Goal: Information Seeking & Learning: Learn about a topic

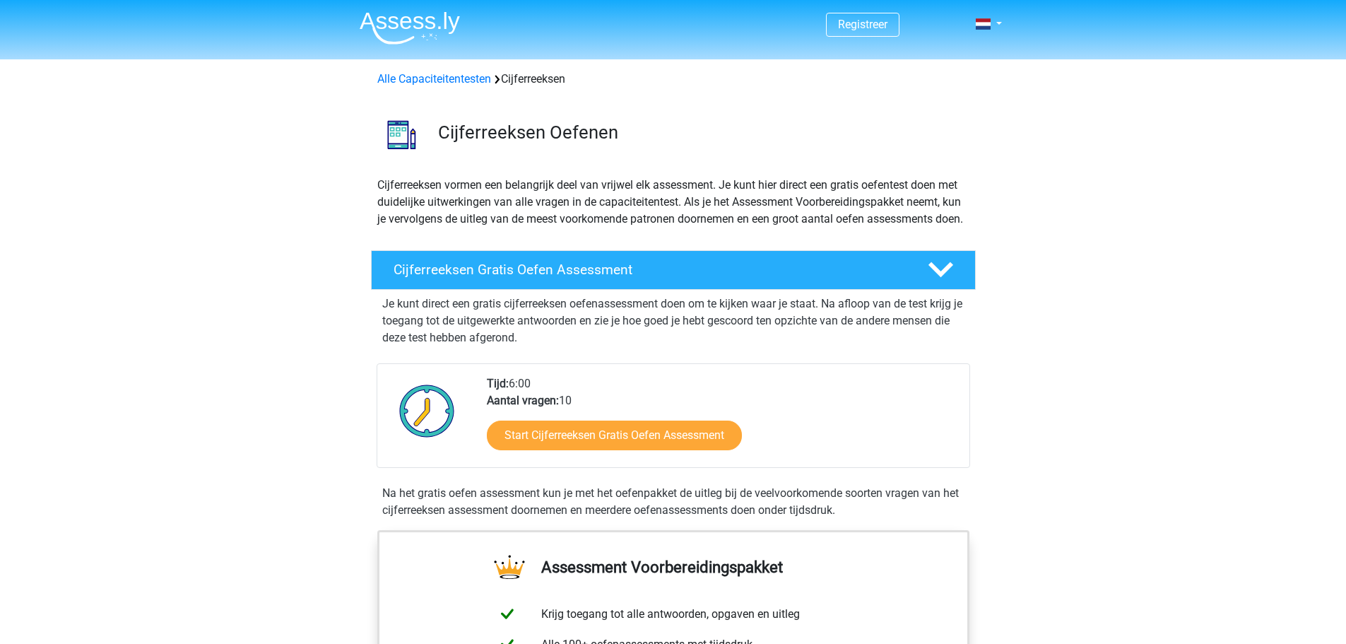
scroll to position [141, 0]
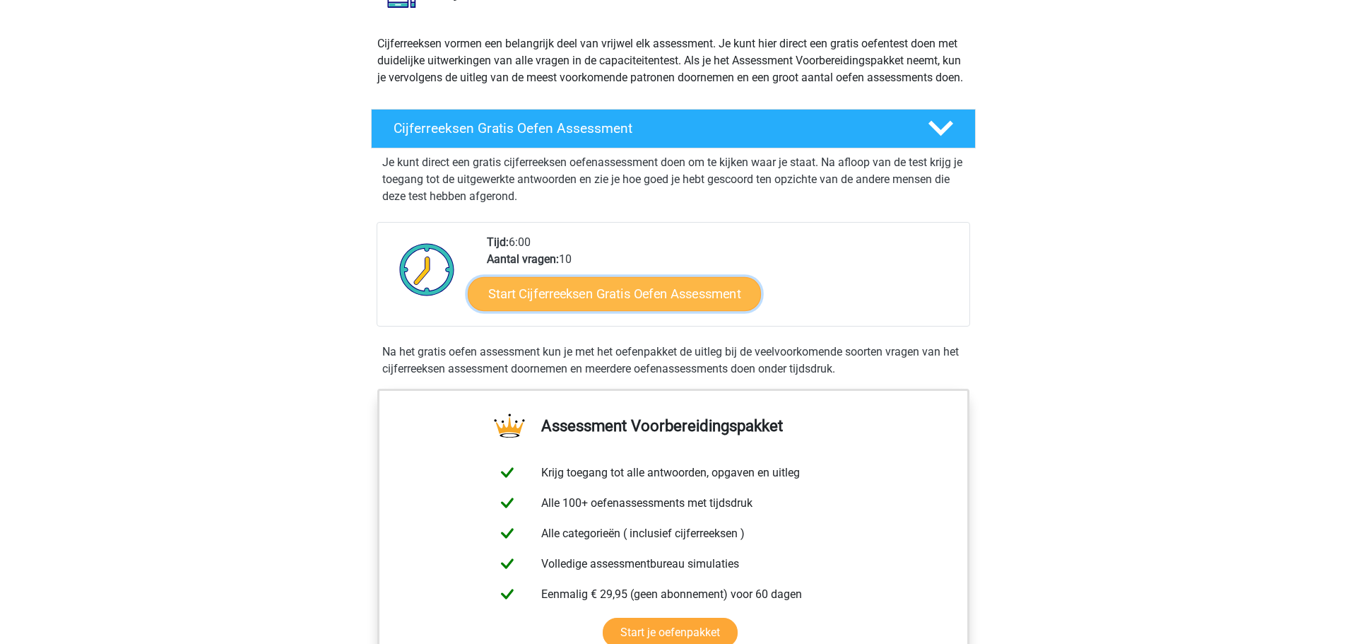
click at [685, 295] on link "Start Cijferreeksen Gratis Oefen Assessment" at bounding box center [614, 293] width 293 height 34
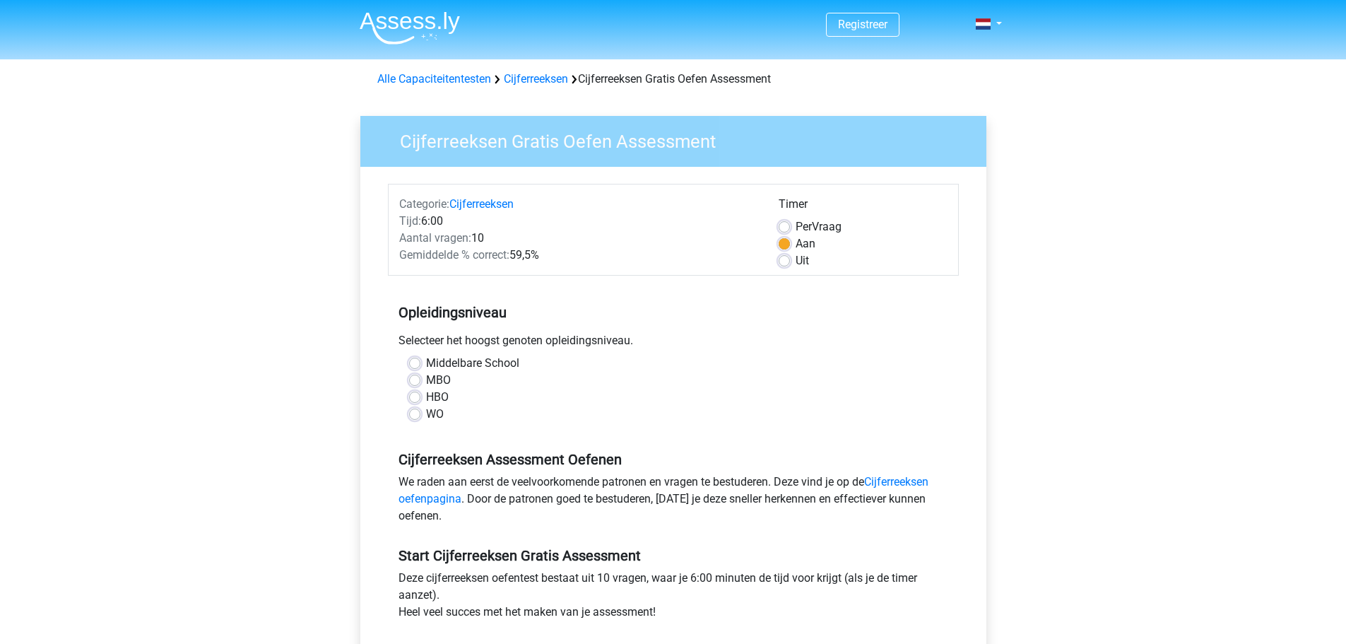
click at [457, 364] on label "Middelbare School" at bounding box center [472, 363] width 93 height 17
click at [420, 364] on input "Middelbare School" at bounding box center [414, 362] width 11 height 14
radio input "true"
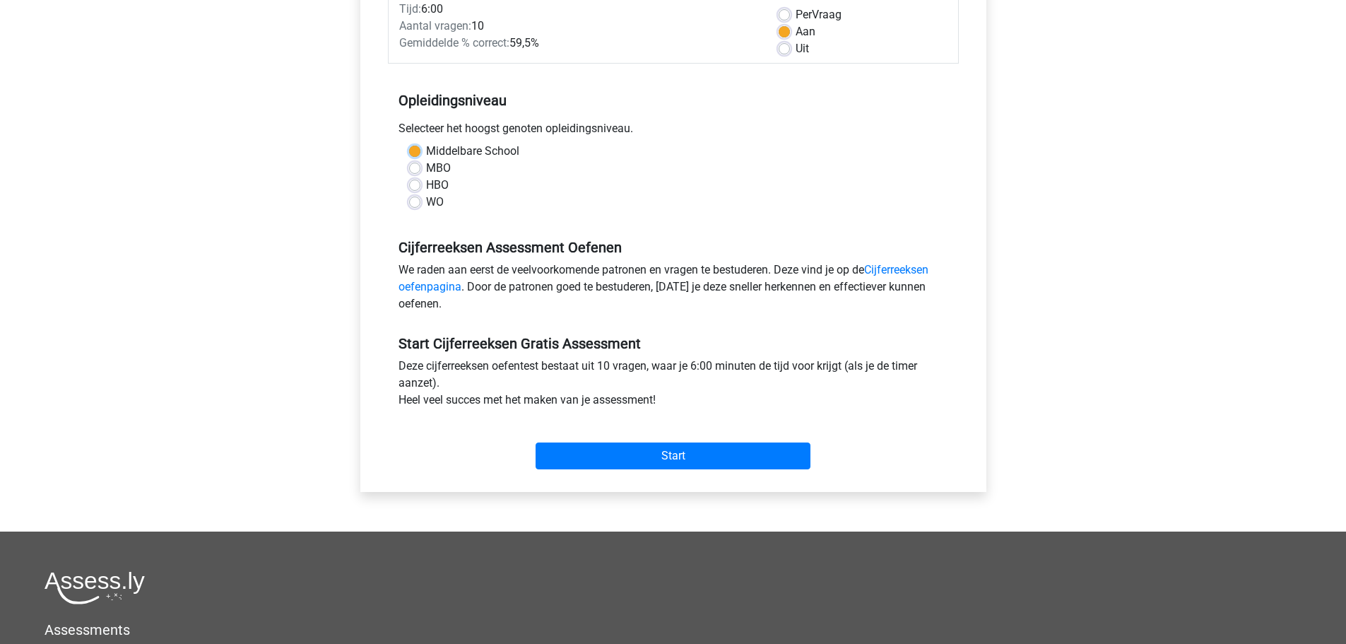
scroll to position [283, 0]
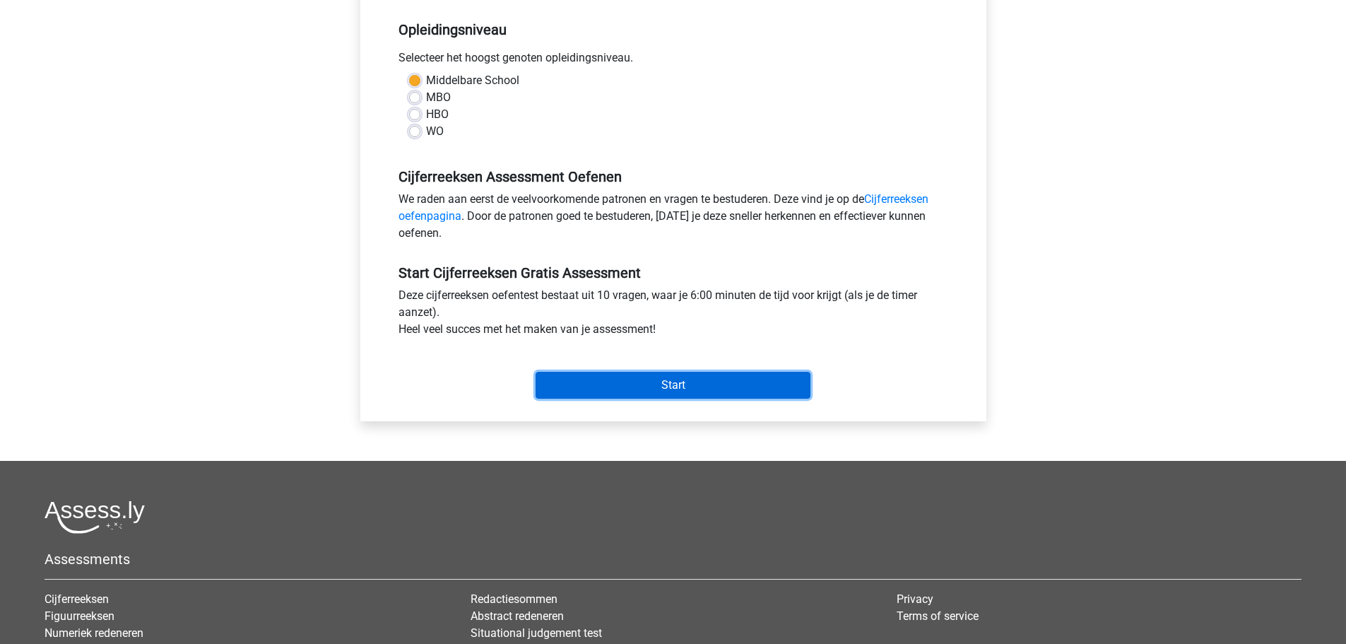
click at [623, 378] on input "Start" at bounding box center [673, 385] width 275 height 27
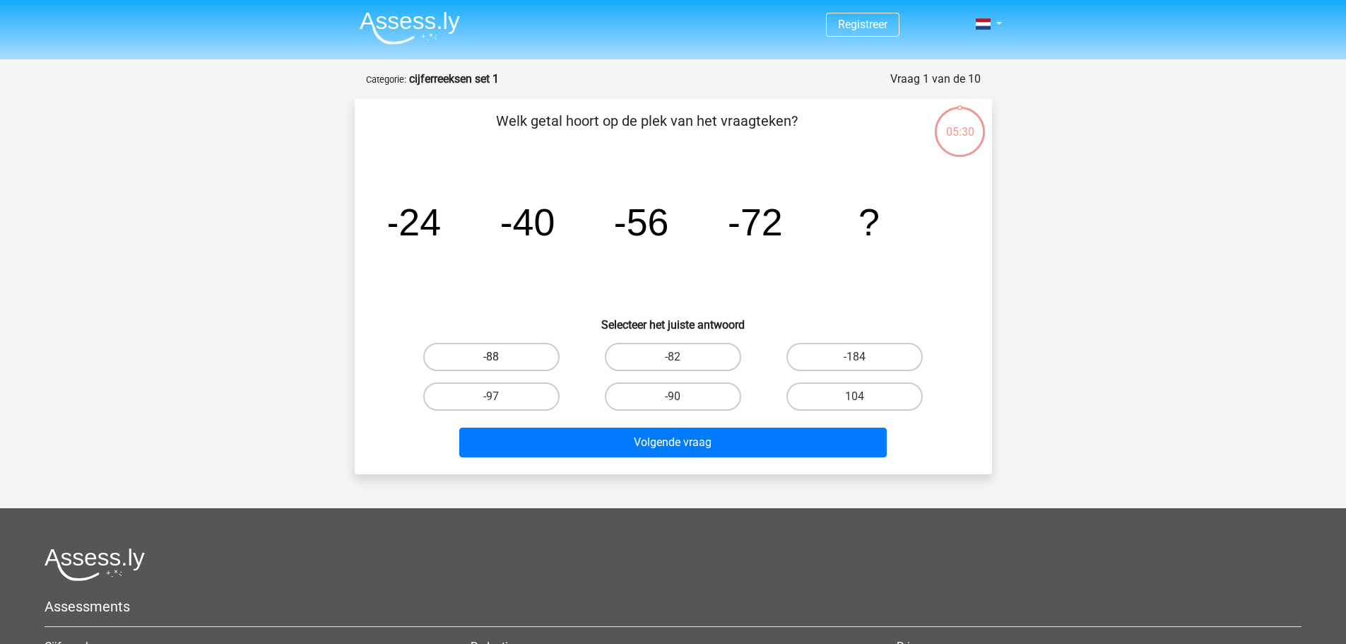
click at [461, 362] on label "-88" at bounding box center [491, 357] width 136 height 28
click at [491, 362] on input "-88" at bounding box center [495, 361] width 9 height 9
radio input "true"
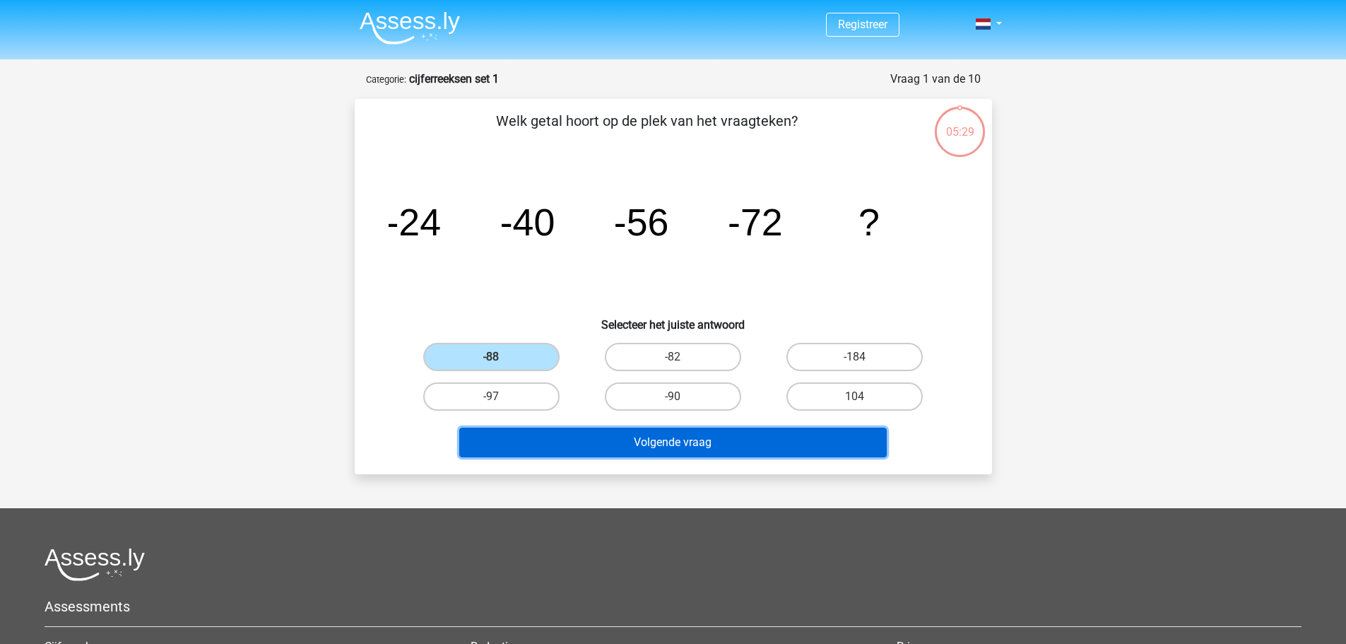
click at [645, 437] on button "Volgende vraag" at bounding box center [673, 443] width 428 height 30
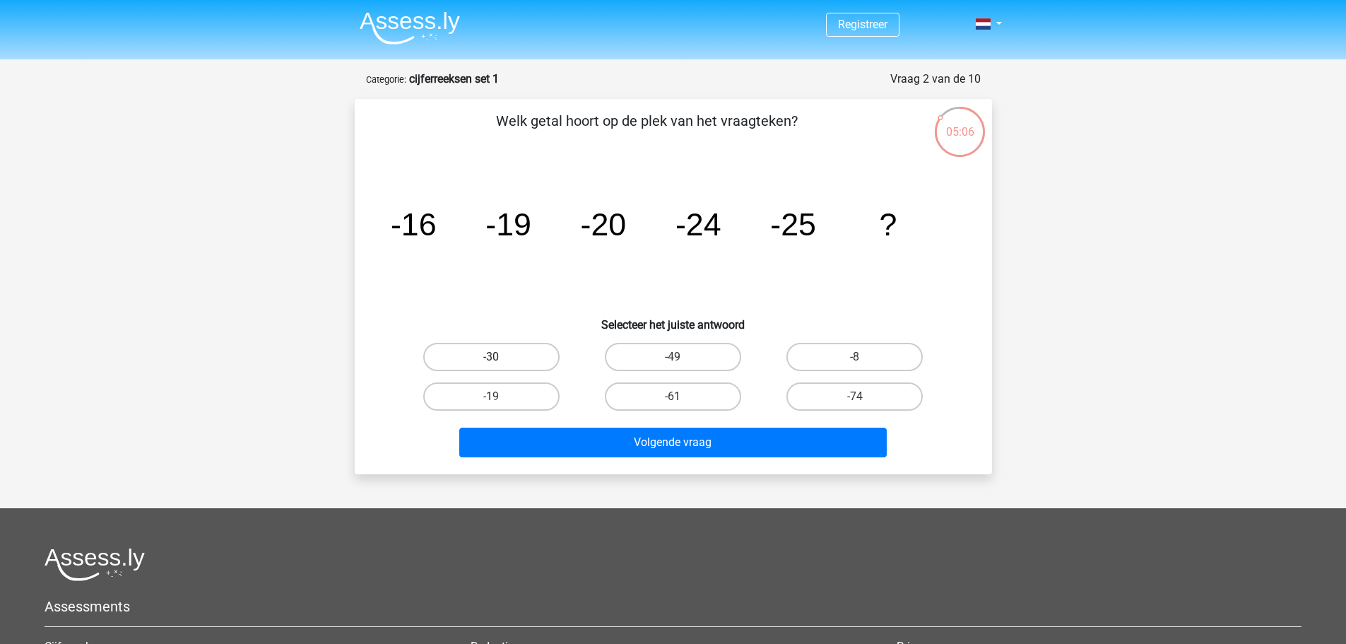
click at [512, 360] on label "-30" at bounding box center [491, 357] width 136 height 28
click at [500, 360] on input "-30" at bounding box center [495, 361] width 9 height 9
radio input "true"
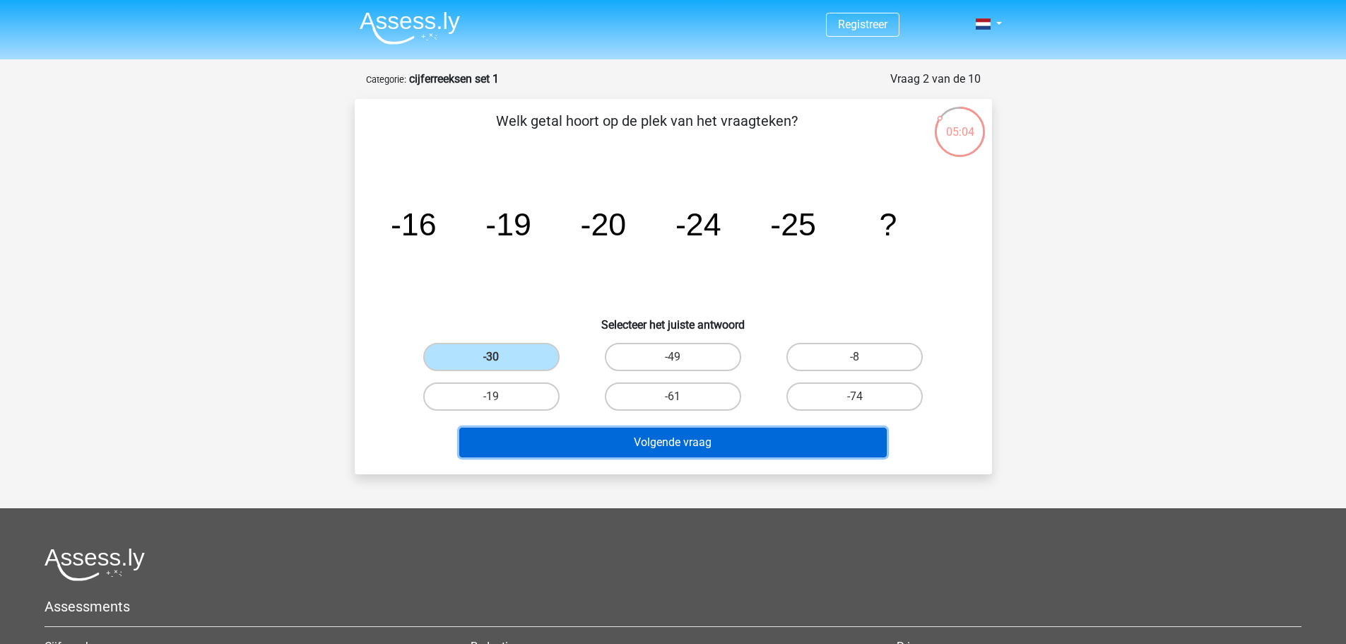
click at [674, 445] on button "Volgende vraag" at bounding box center [673, 443] width 428 height 30
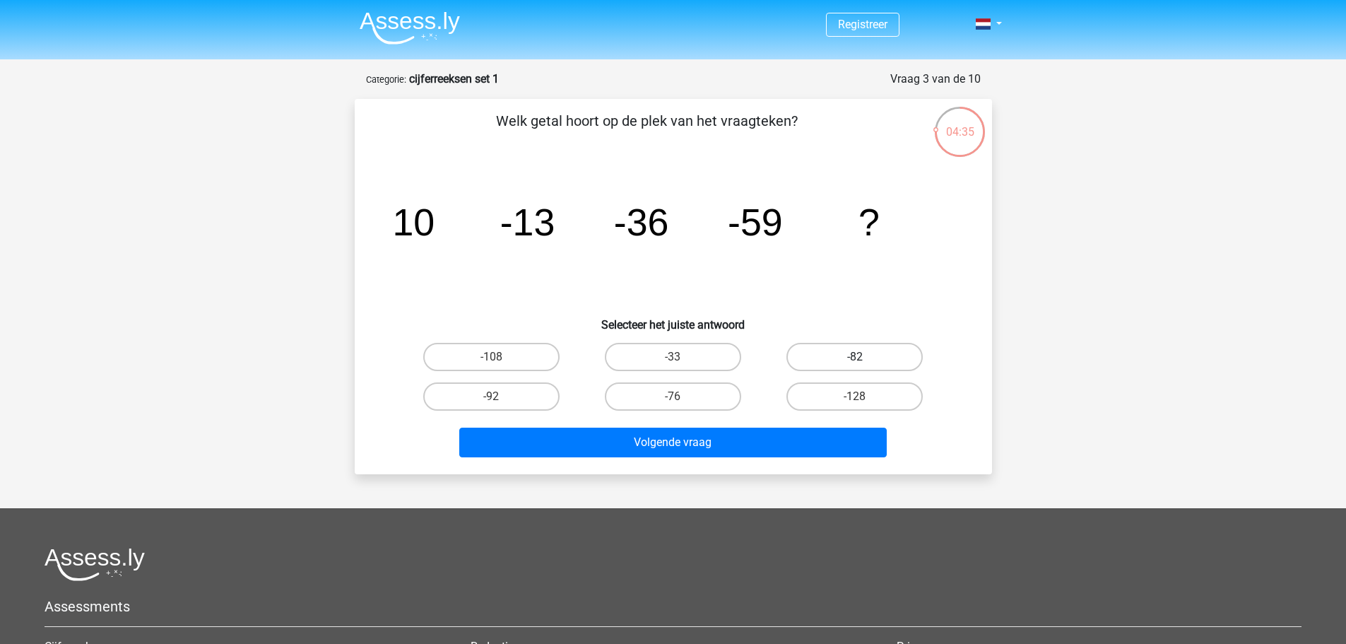
click at [835, 357] on label "-82" at bounding box center [854, 357] width 136 height 28
click at [855, 357] on input "-82" at bounding box center [859, 361] width 9 height 9
radio input "true"
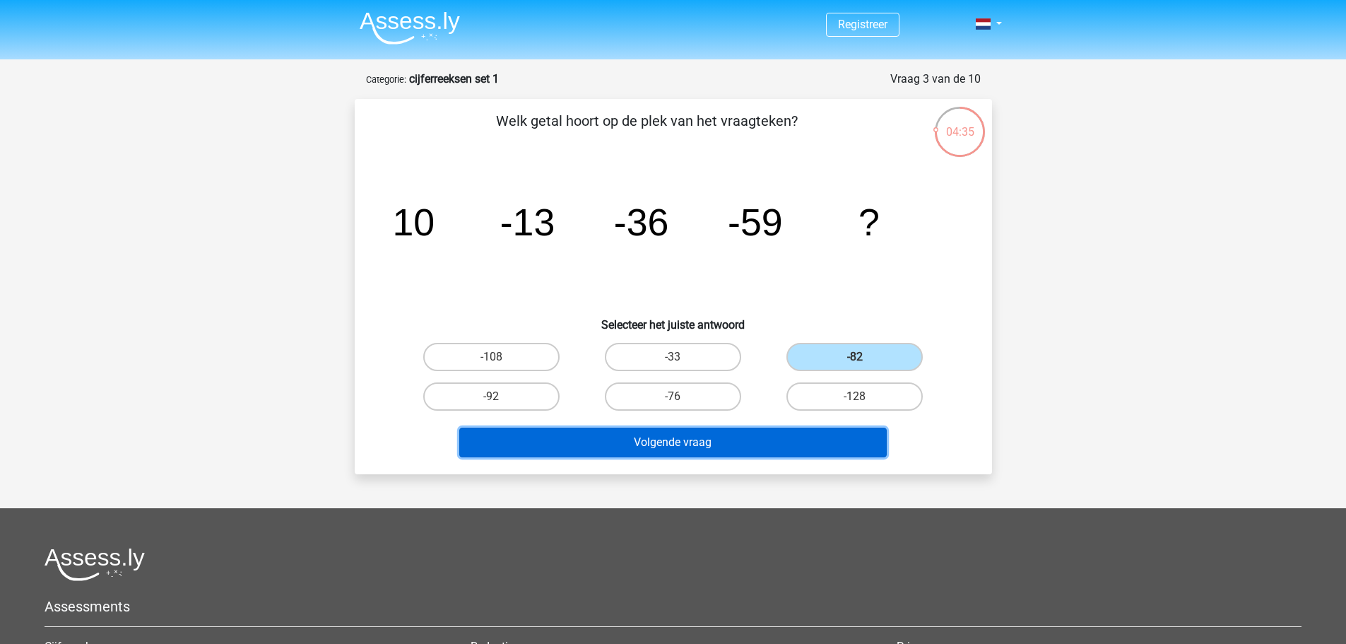
click at [805, 456] on button "Volgende vraag" at bounding box center [673, 443] width 428 height 30
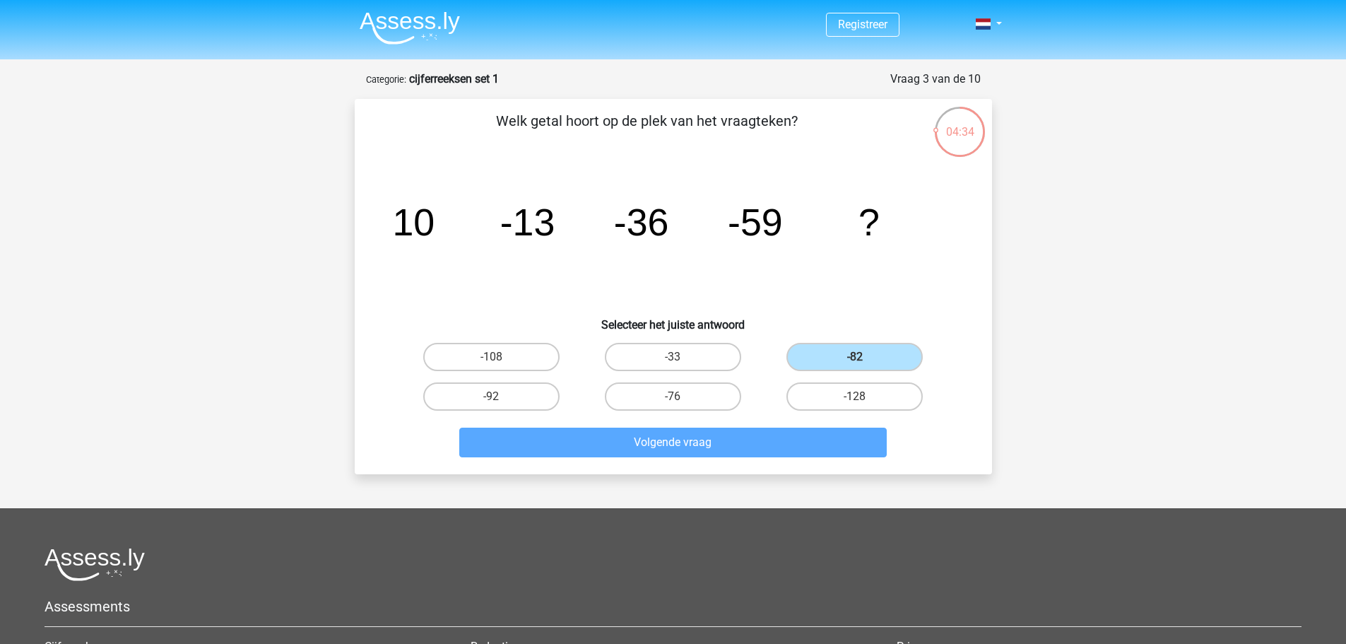
scroll to position [71, 0]
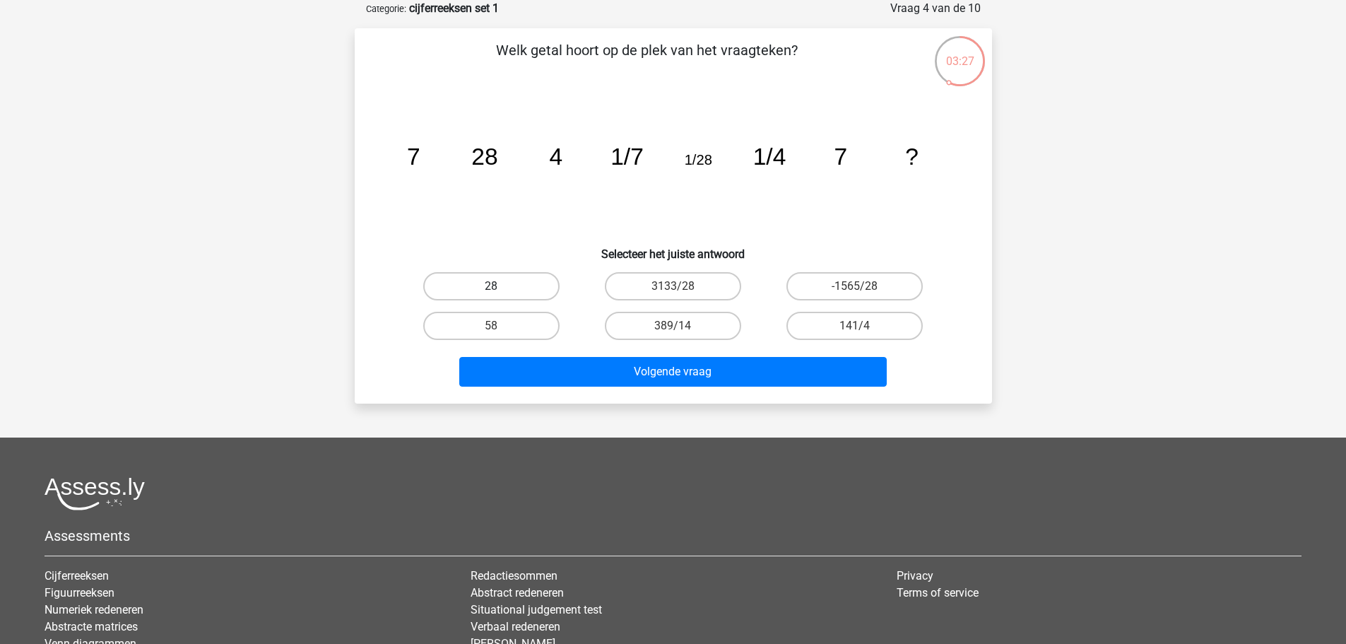
click at [541, 285] on label "28" at bounding box center [491, 286] width 136 height 28
click at [500, 286] on input "28" at bounding box center [495, 290] width 9 height 9
radio input "true"
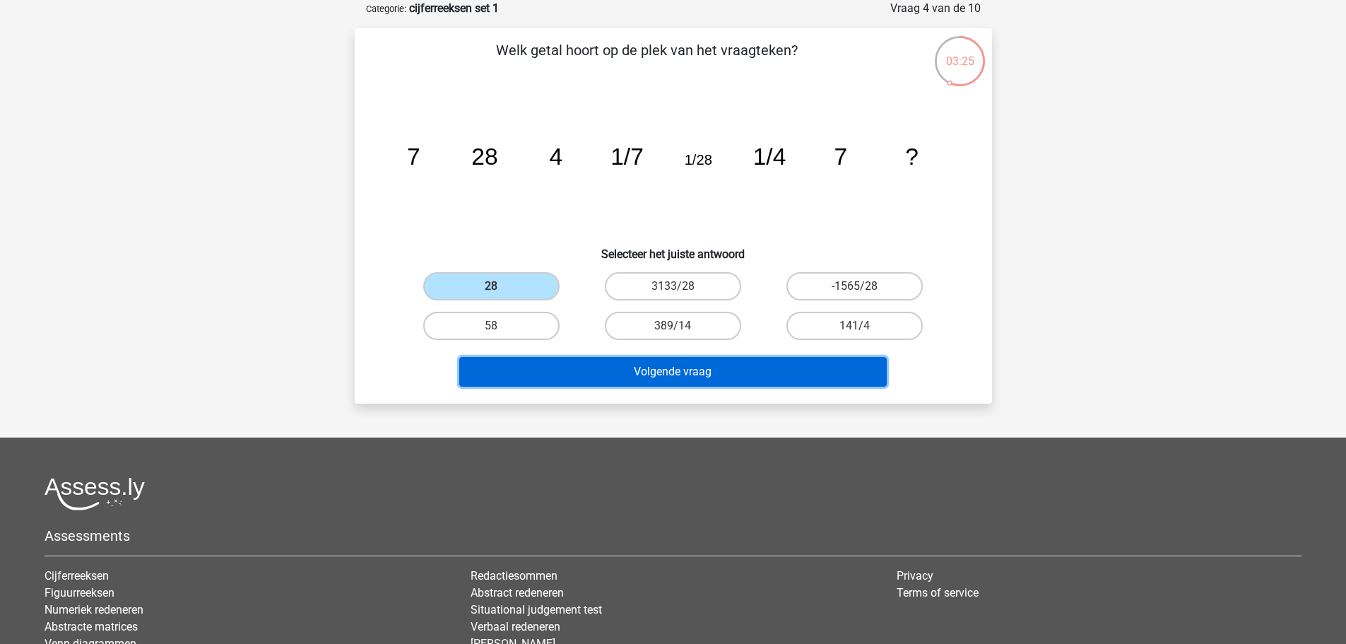
click at [613, 368] on button "Volgende vraag" at bounding box center [673, 372] width 428 height 30
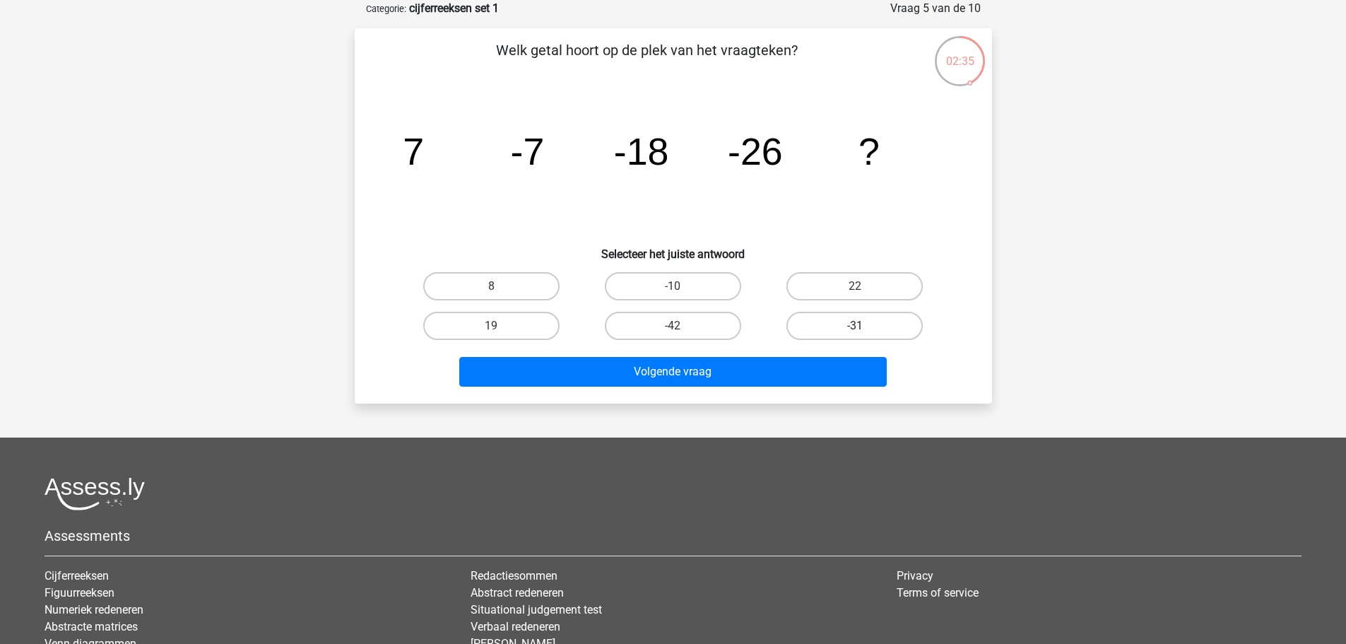
click at [811, 325] on label "-31" at bounding box center [854, 326] width 136 height 28
click at [855, 326] on input "-31" at bounding box center [859, 330] width 9 height 9
radio input "true"
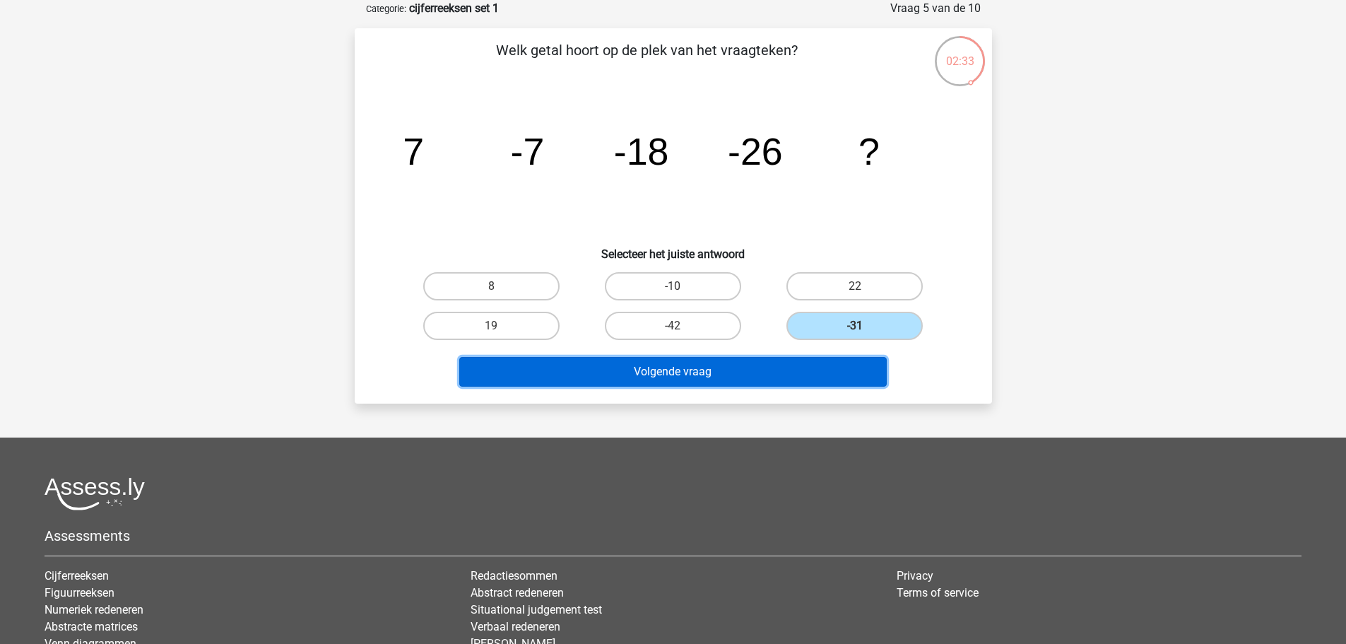
click at [681, 378] on button "Volgende vraag" at bounding box center [673, 372] width 428 height 30
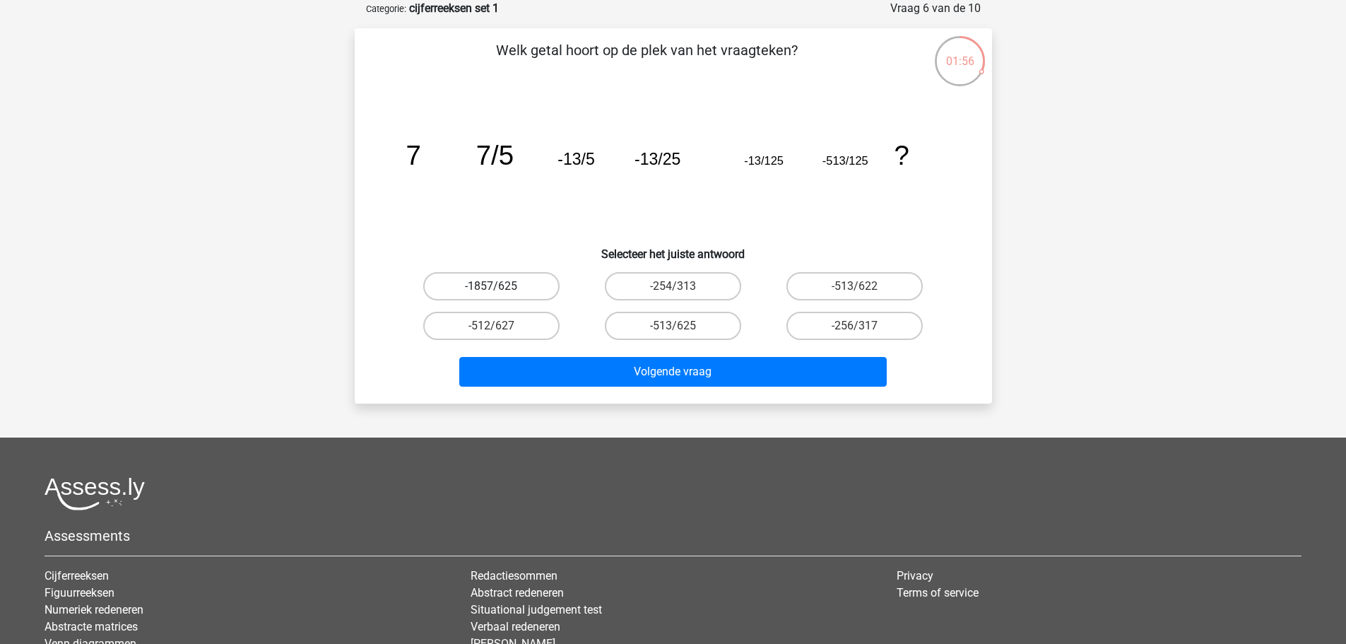
click at [530, 295] on label "-1857/625" at bounding box center [491, 286] width 136 height 28
click at [500, 295] on input "-1857/625" at bounding box center [495, 290] width 9 height 9
radio input "true"
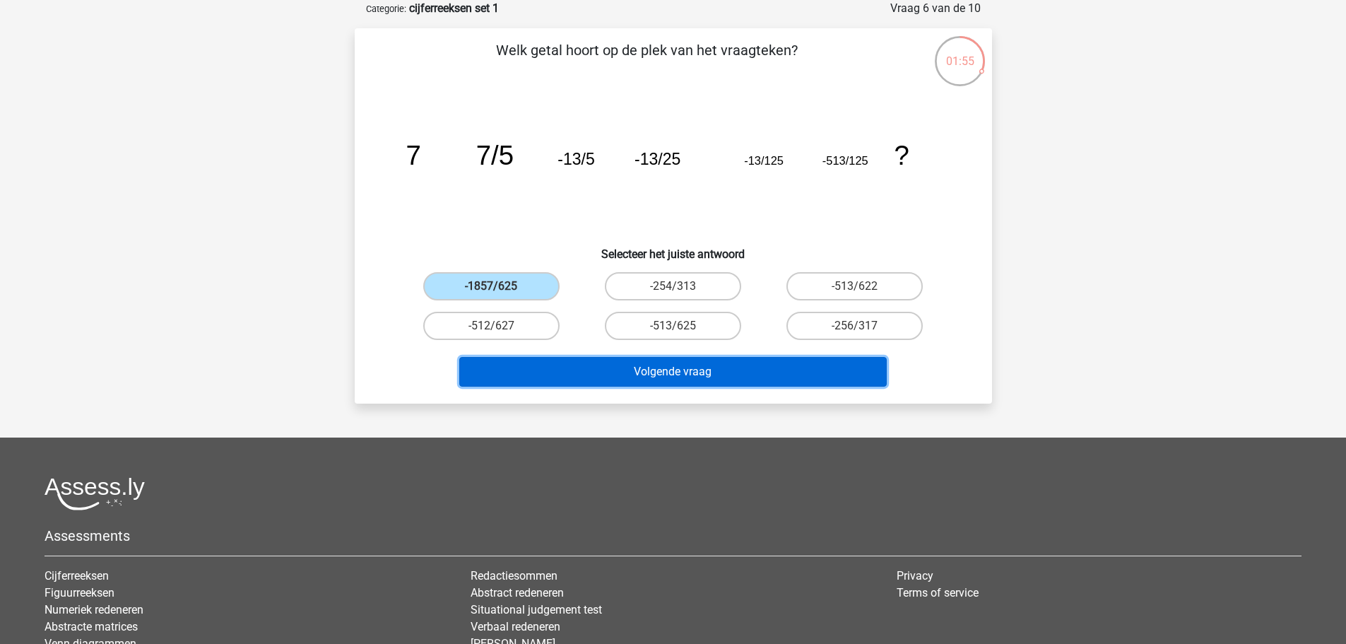
click at [674, 382] on button "Volgende vraag" at bounding box center [673, 372] width 428 height 30
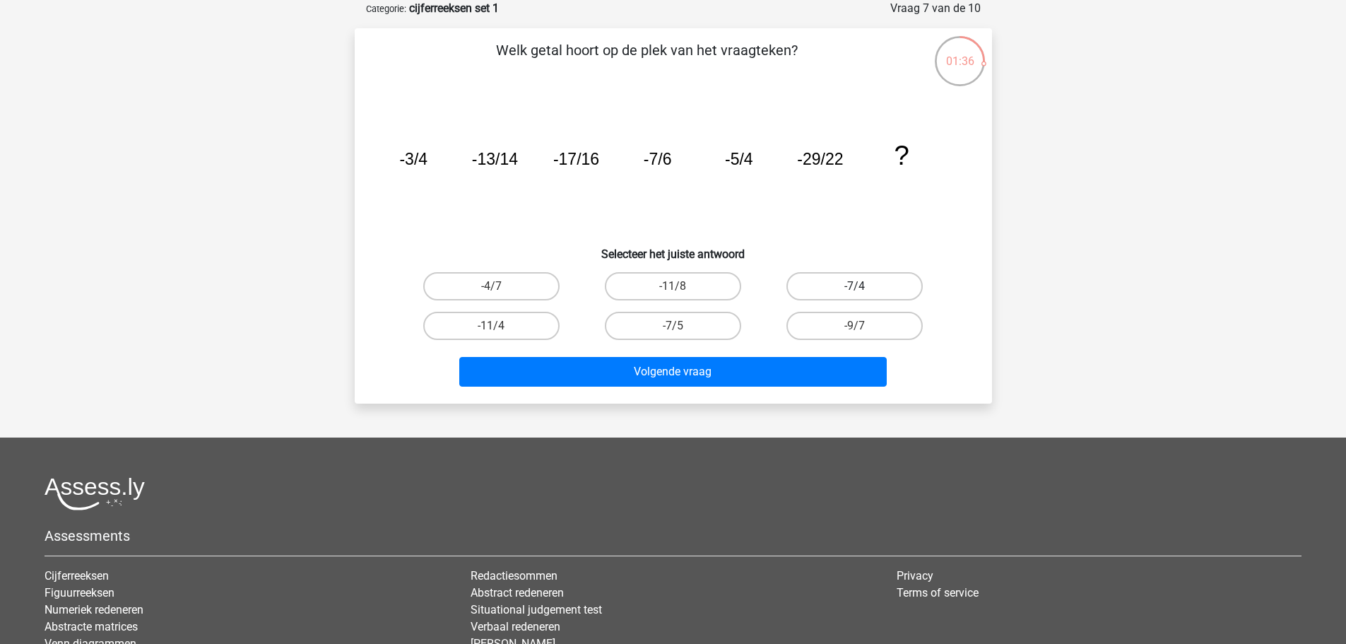
click at [882, 290] on label "-7/4" at bounding box center [854, 286] width 136 height 28
click at [864, 290] on input "-7/4" at bounding box center [859, 290] width 9 height 9
radio input "true"
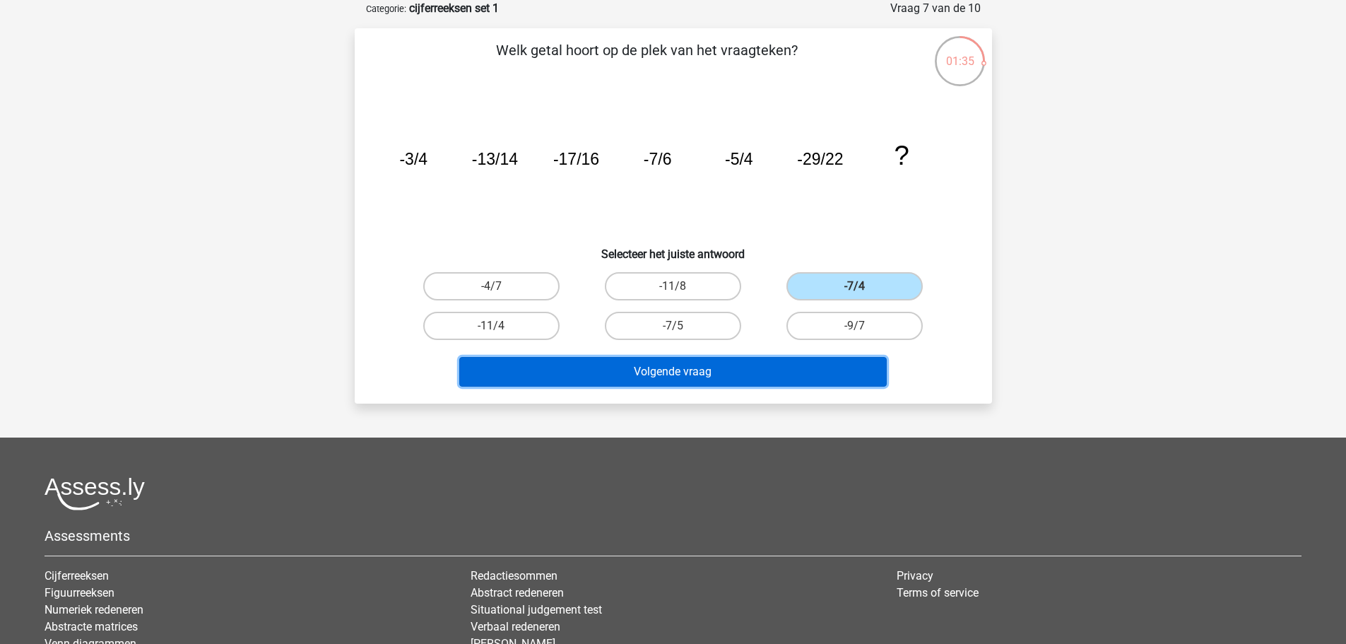
click at [776, 369] on button "Volgende vraag" at bounding box center [673, 372] width 428 height 30
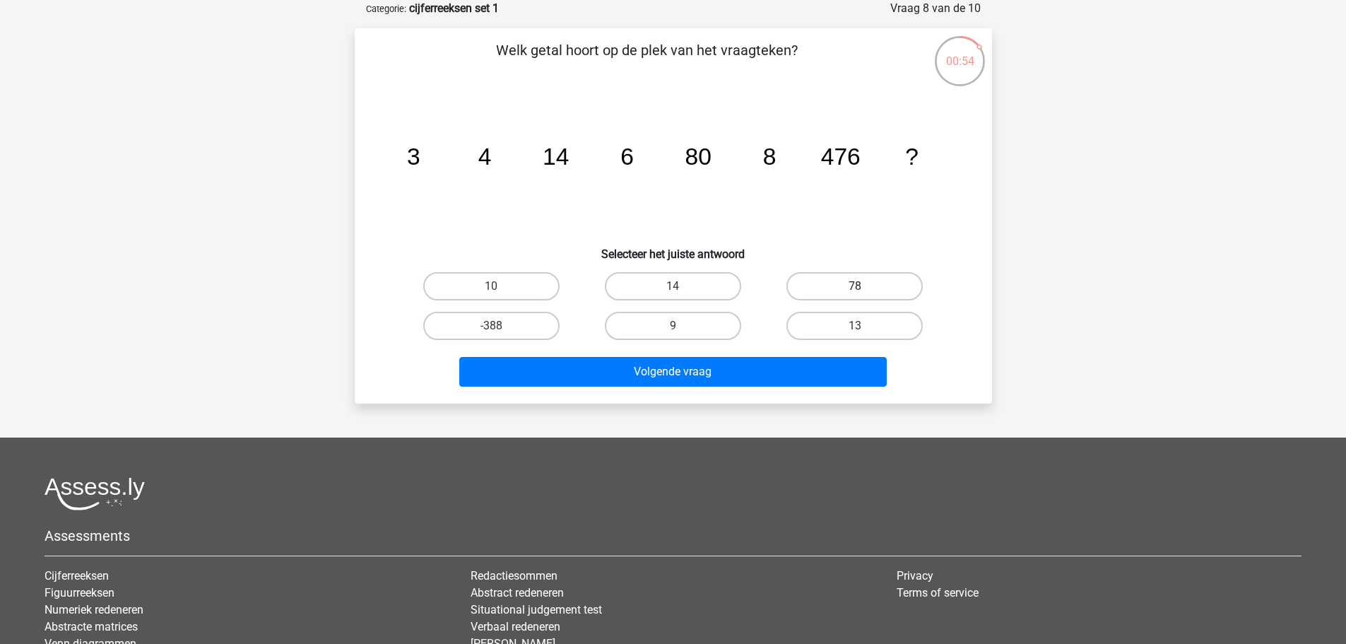
click at [865, 290] on label "78" at bounding box center [854, 286] width 136 height 28
click at [864, 290] on input "78" at bounding box center [859, 290] width 9 height 9
radio input "true"
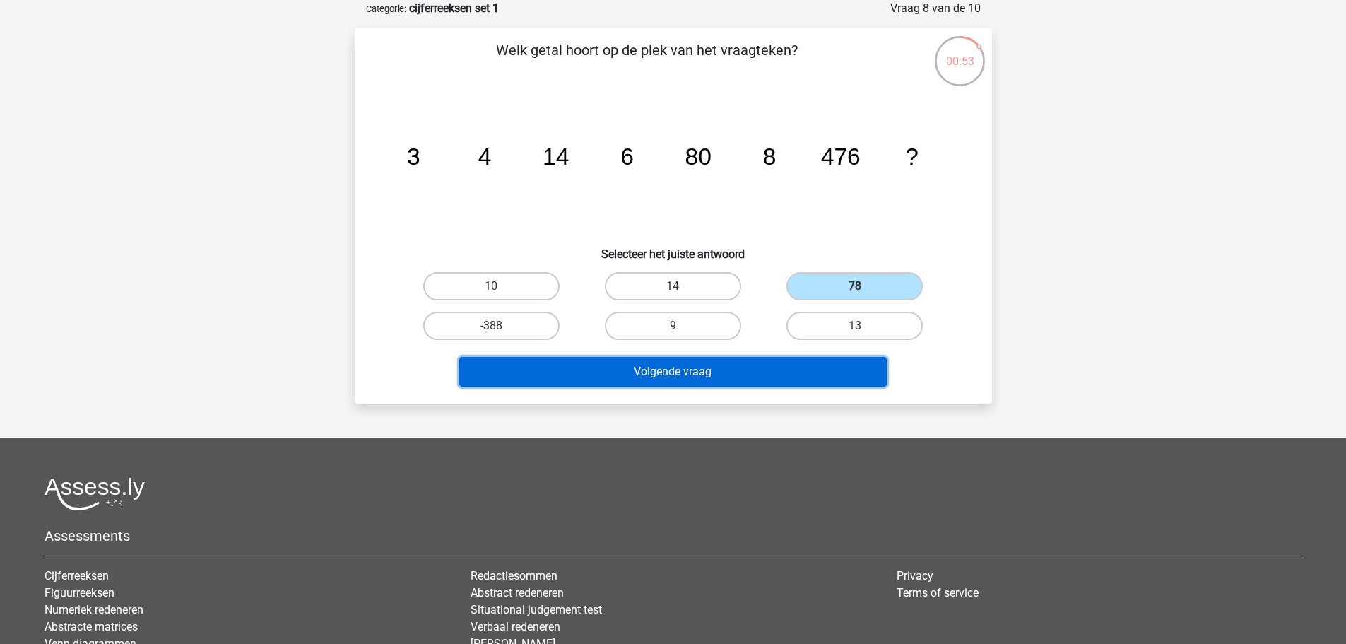
click at [835, 382] on button "Volgende vraag" at bounding box center [673, 372] width 428 height 30
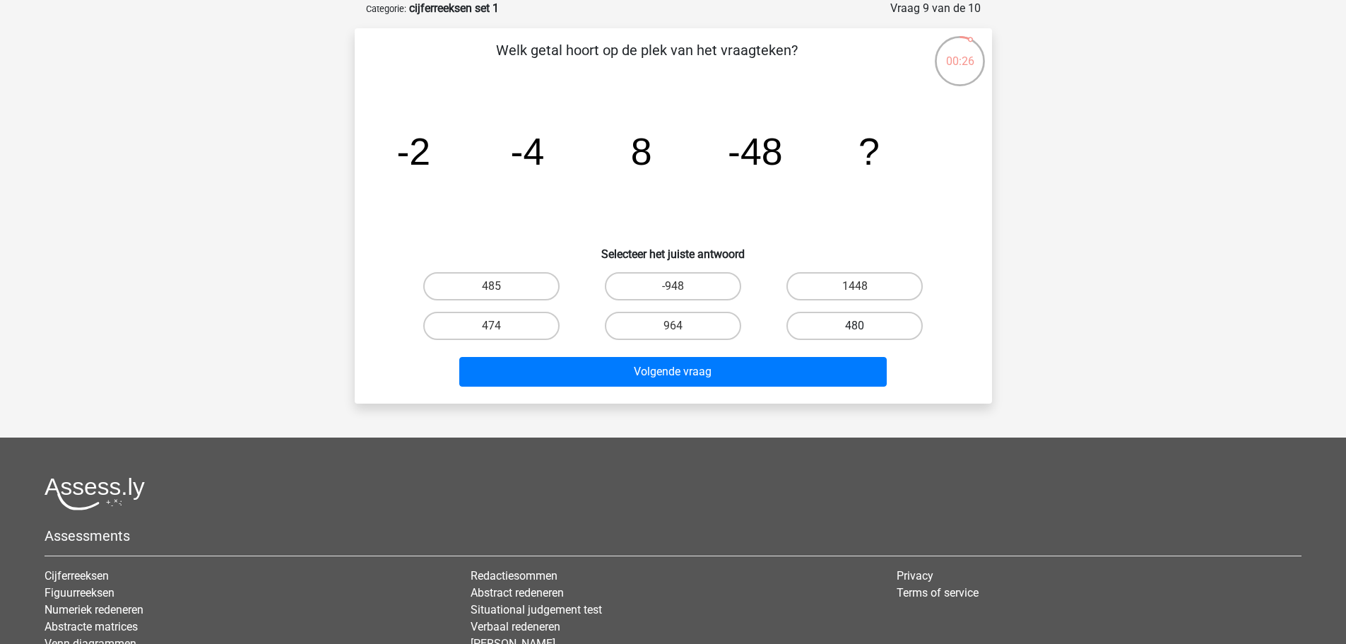
click at [839, 317] on label "480" at bounding box center [854, 326] width 136 height 28
click at [855, 326] on input "480" at bounding box center [859, 330] width 9 height 9
radio input "true"
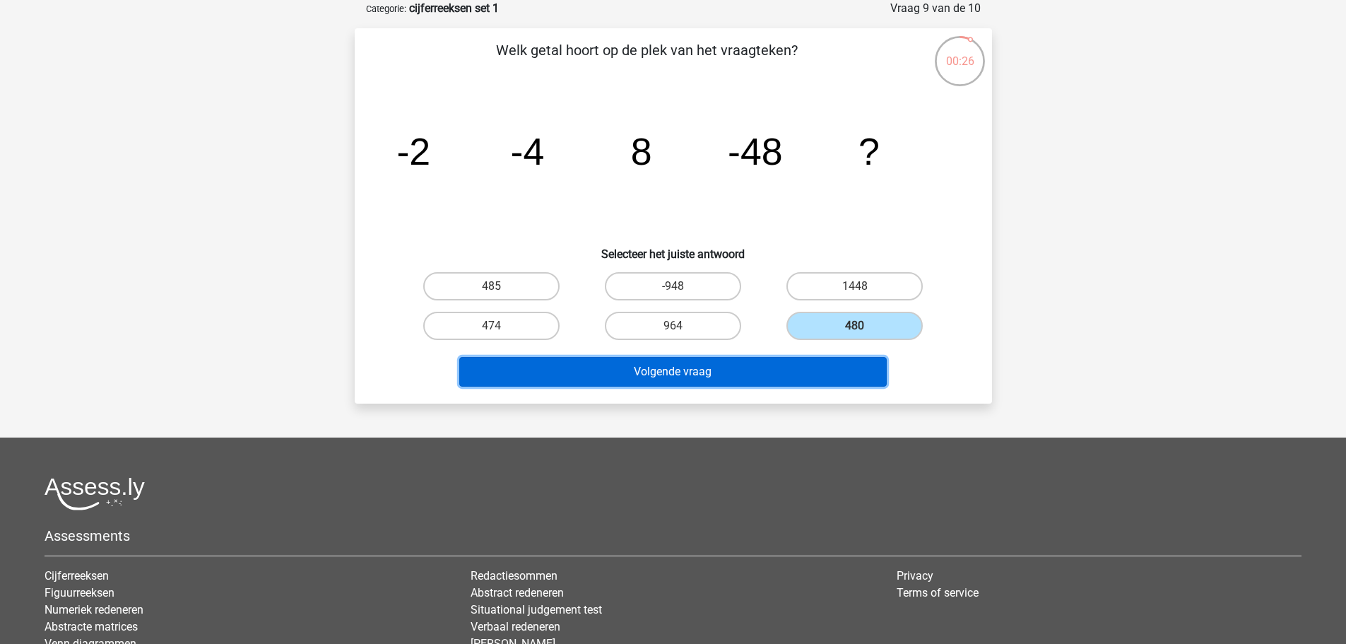
click at [783, 367] on button "Volgende vraag" at bounding box center [673, 372] width 428 height 30
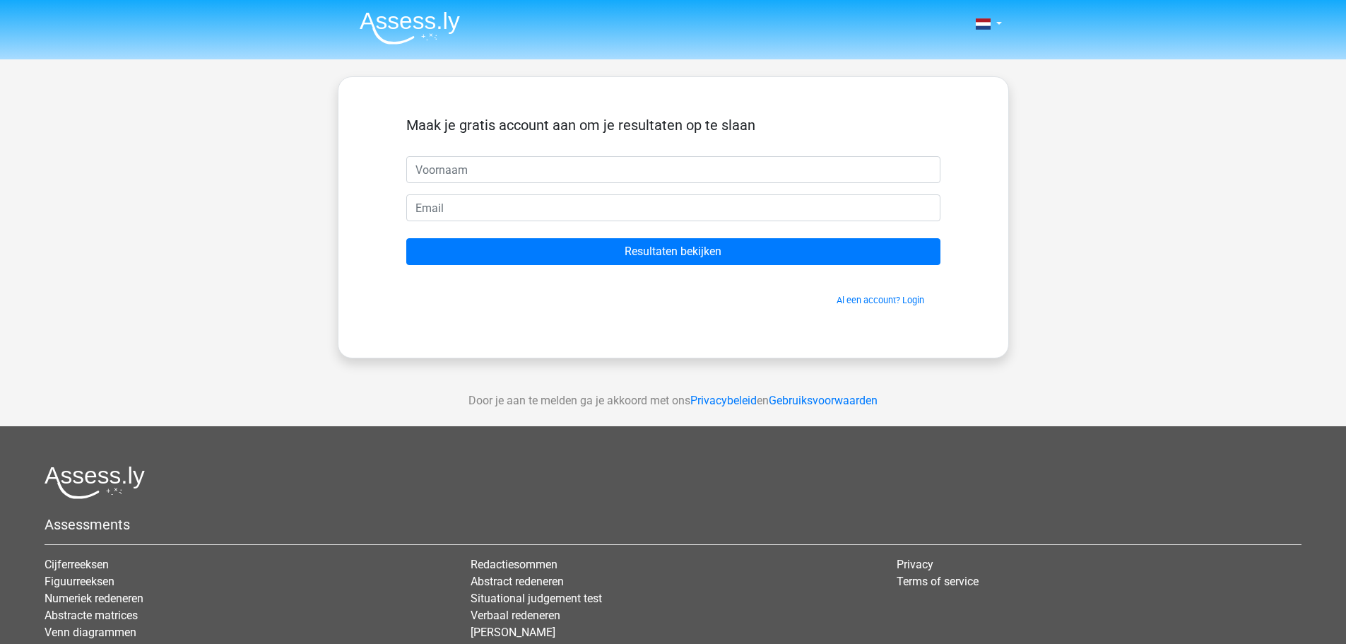
drag, startPoint x: 521, startPoint y: 85, endPoint x: 493, endPoint y: 73, distance: 30.7
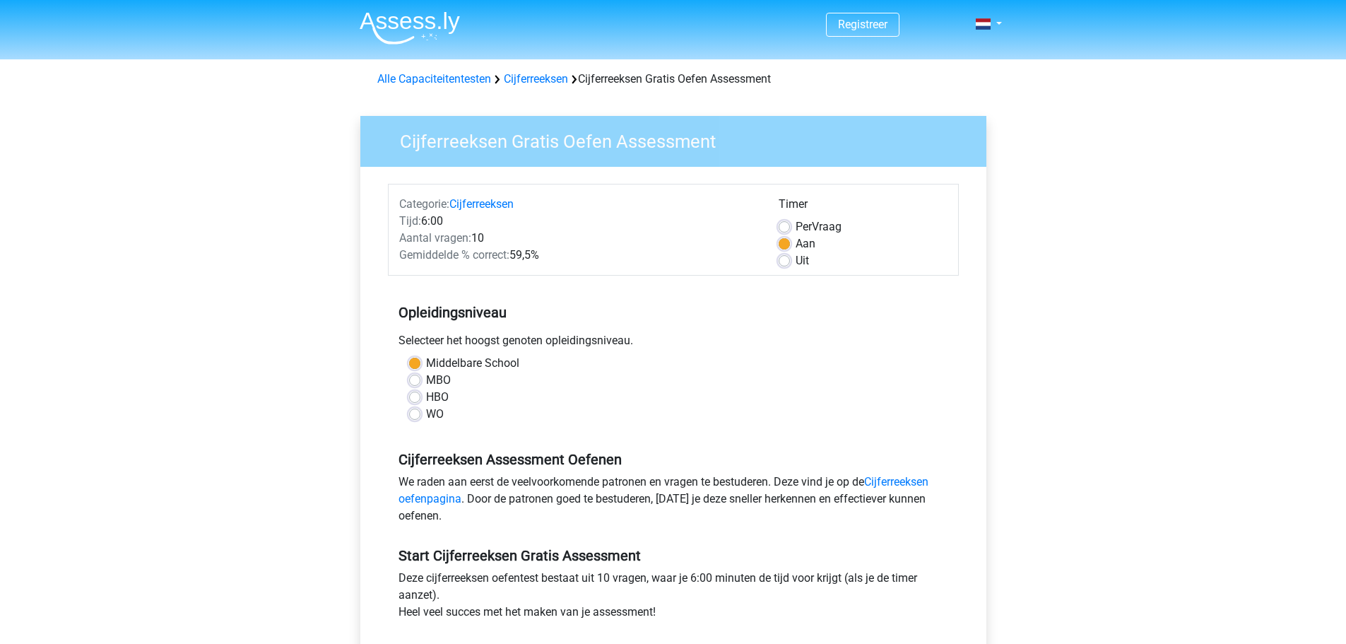
scroll to position [283, 0]
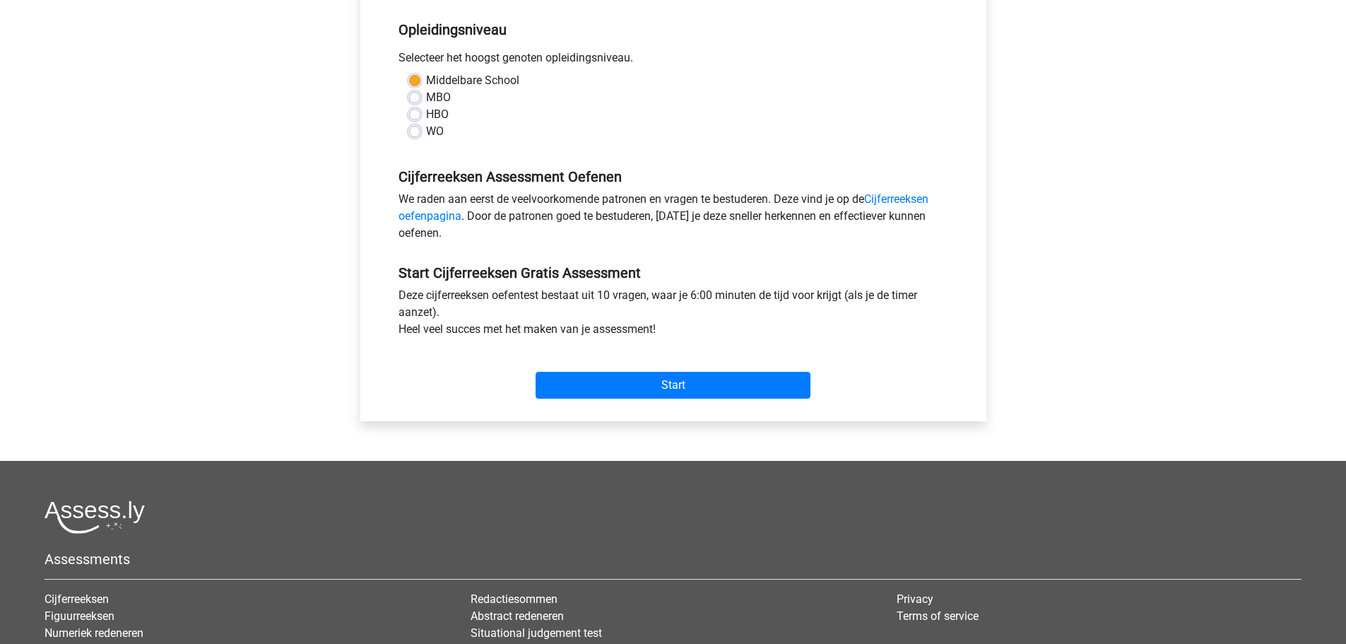
drag, startPoint x: 578, startPoint y: 121, endPoint x: 595, endPoint y: 110, distance: 20.0
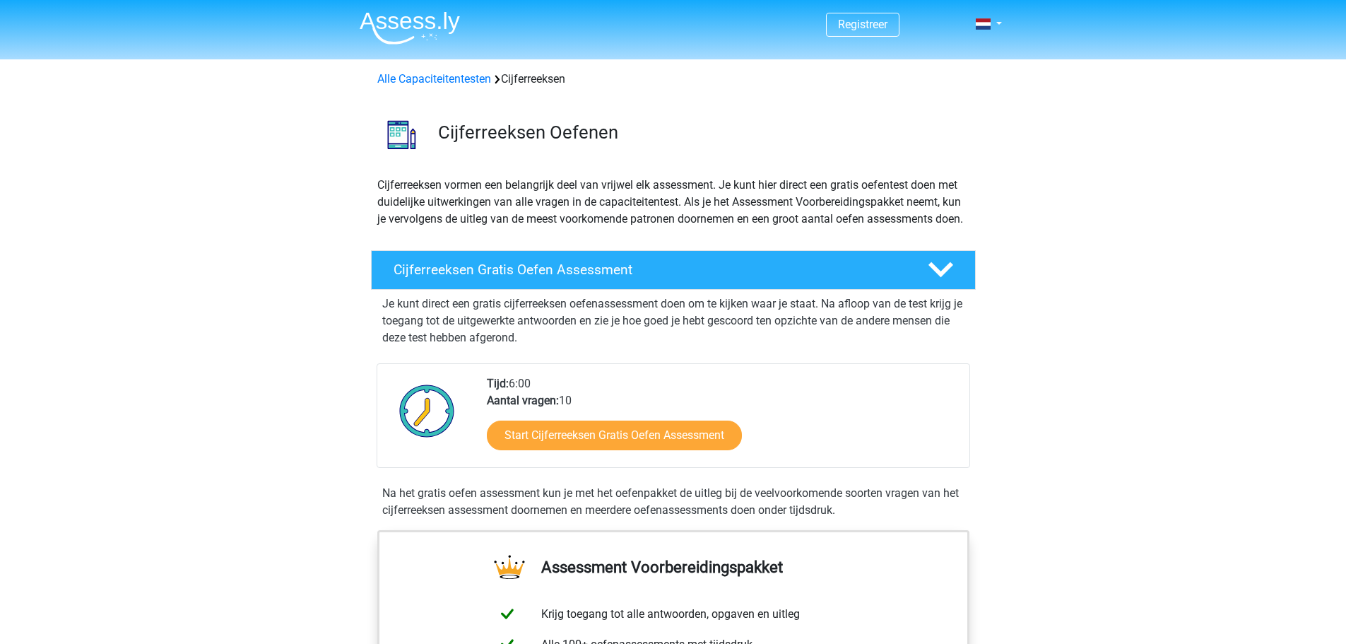
scroll to position [189, 0]
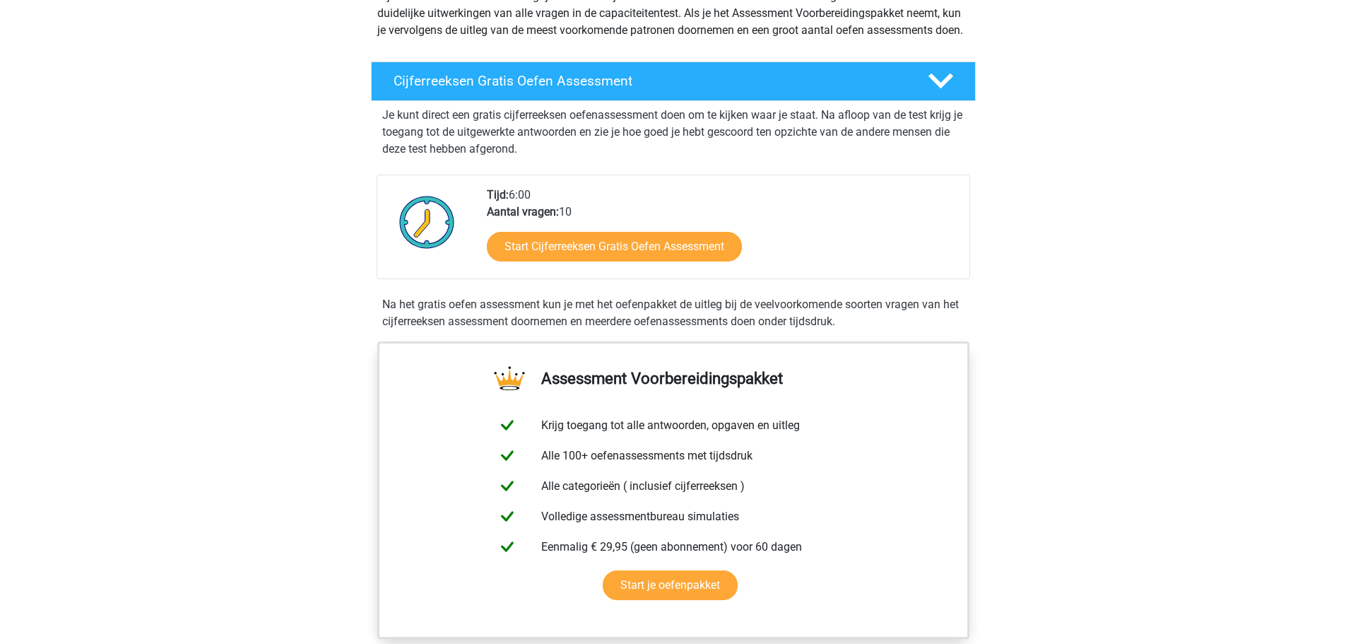
drag, startPoint x: 595, startPoint y: 102, endPoint x: 587, endPoint y: 101, distance: 7.8
